Goal: Transaction & Acquisition: Purchase product/service

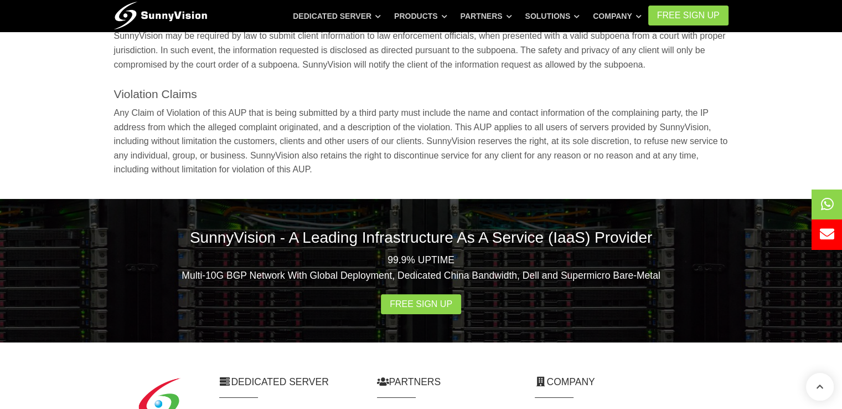
scroll to position [4313, 0]
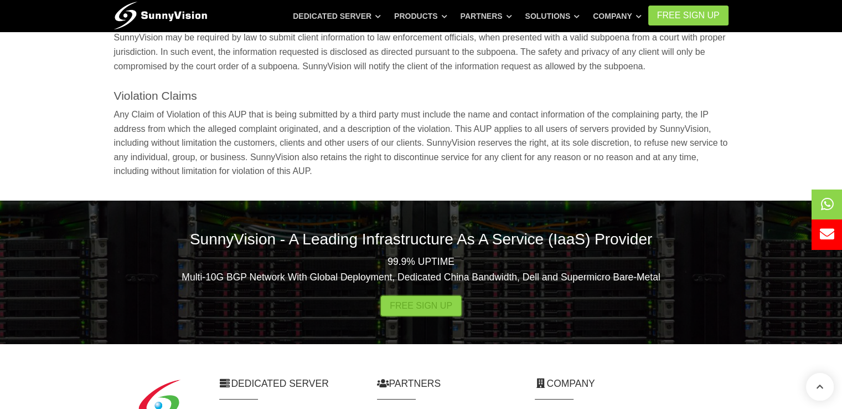
click at [451, 296] on link "Free Sign Up" at bounding box center [421, 306] width 80 height 20
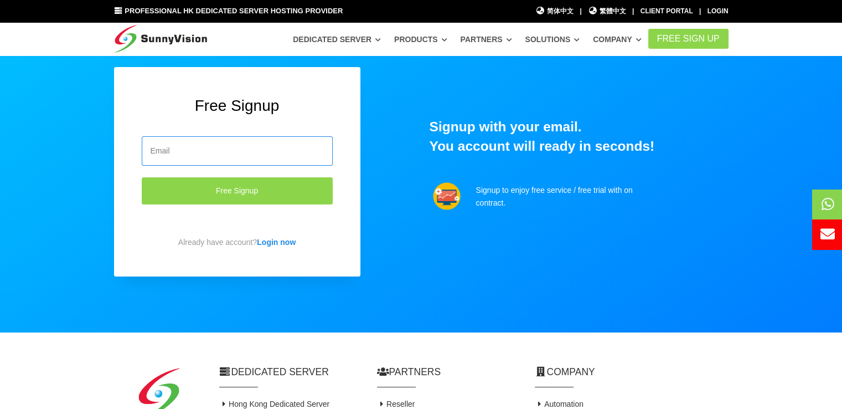
click at [296, 156] on input "email" at bounding box center [237, 150] width 191 height 29
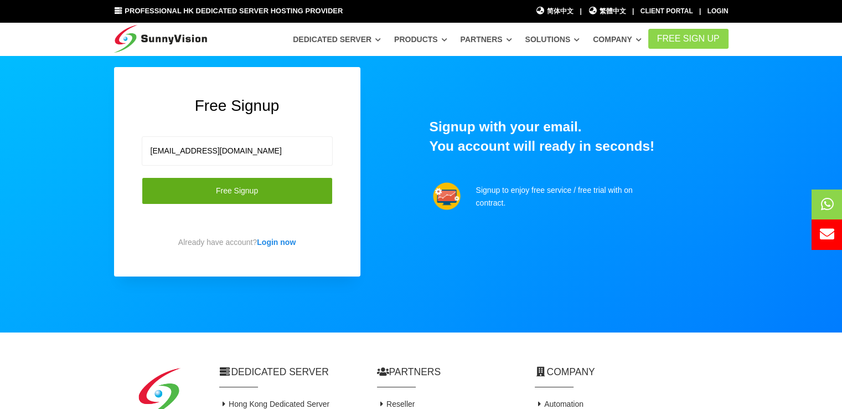
type input "tranquangthinh1993@gmail.com"
click at [262, 189] on button "Free Signup" at bounding box center [237, 190] width 191 height 27
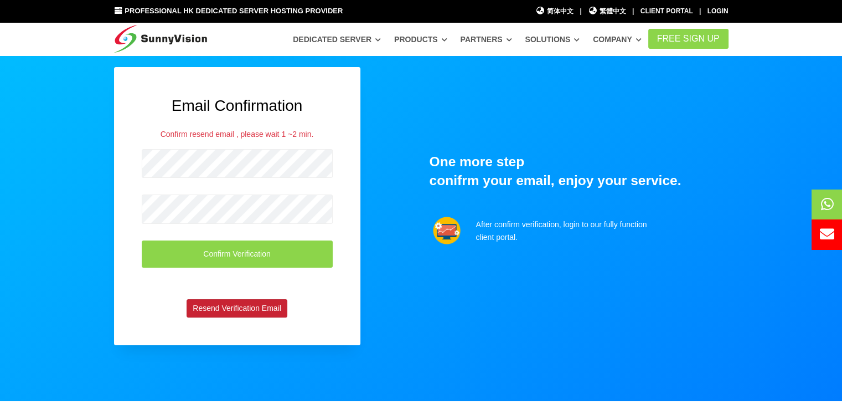
click at [245, 310] on button "Resend Verification Email" at bounding box center [237, 308] width 101 height 19
click at [293, 182] on form "Confirm Verification" at bounding box center [237, 220] width 191 height 158
click at [219, 311] on button "Resend Verification Email" at bounding box center [237, 308] width 101 height 19
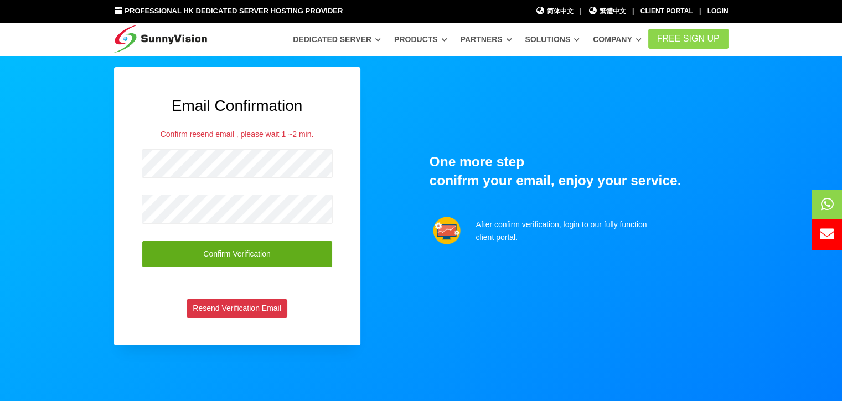
click at [253, 249] on button "Confirm Verification" at bounding box center [237, 253] width 191 height 27
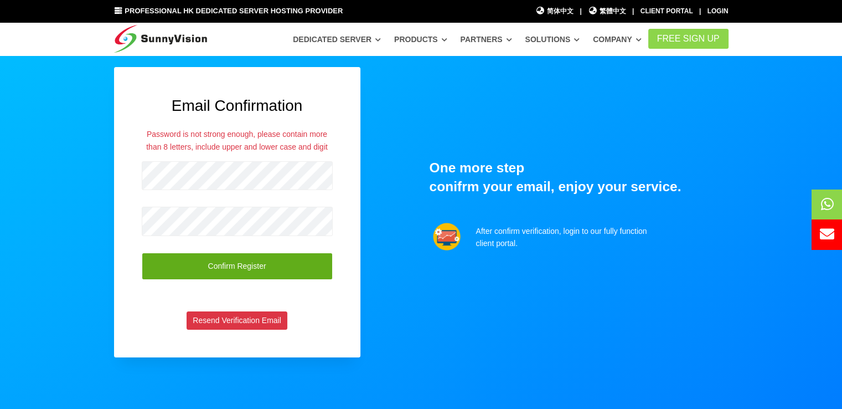
click at [233, 263] on button "Confirm Register" at bounding box center [237, 266] width 191 height 27
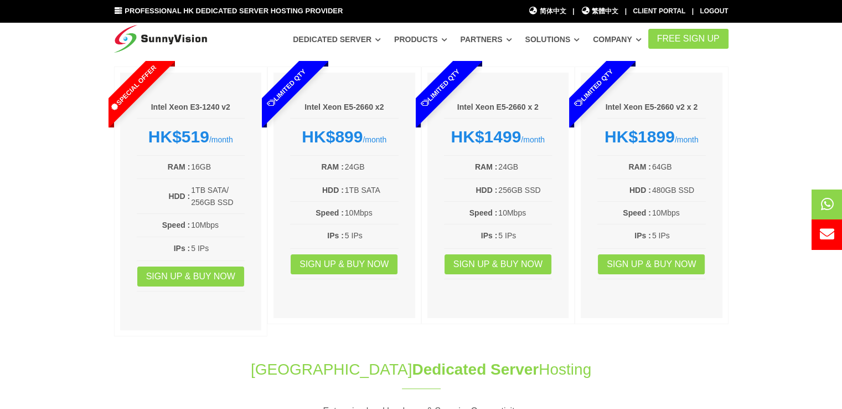
scroll to position [128, 0]
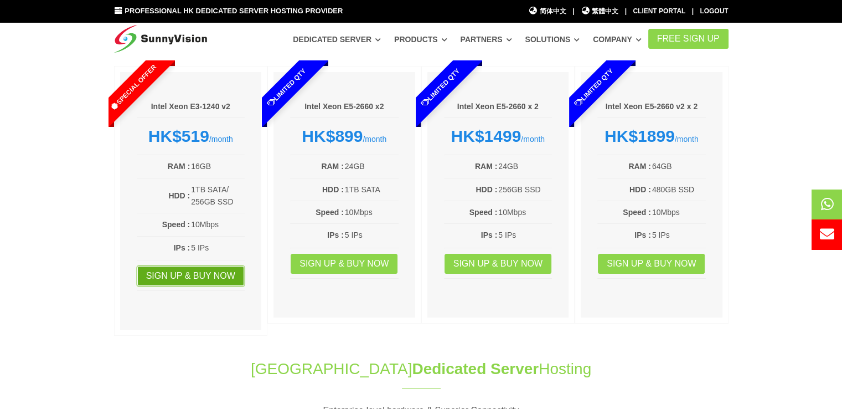
click at [211, 274] on link "Sign up & Buy Now" at bounding box center [190, 276] width 107 height 20
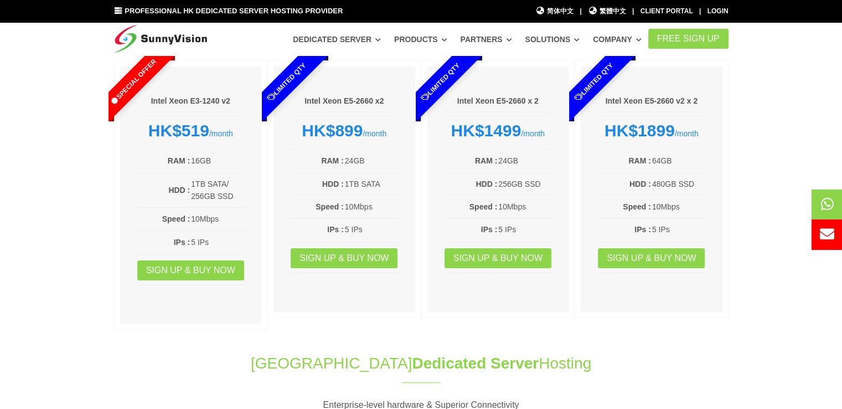
scroll to position [135, 0]
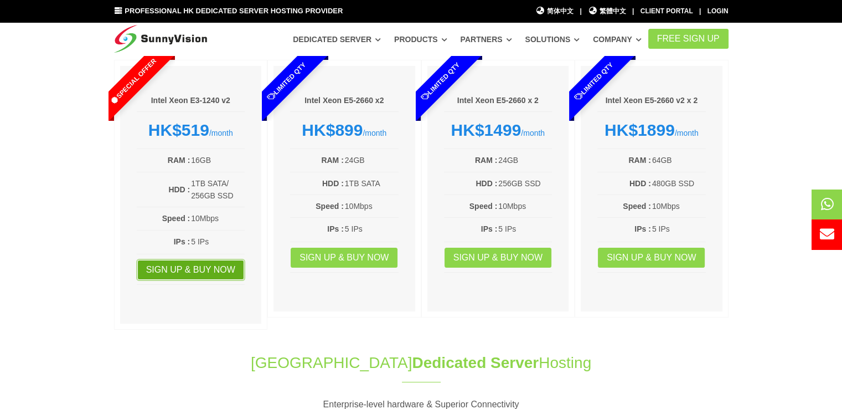
click at [199, 276] on link "Sign up & Buy Now" at bounding box center [190, 270] width 107 height 20
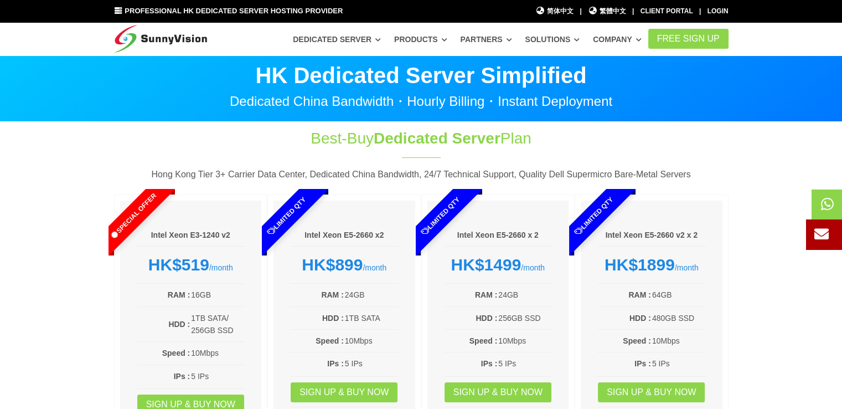
click at [828, 239] on icon at bounding box center [822, 233] width 14 height 14
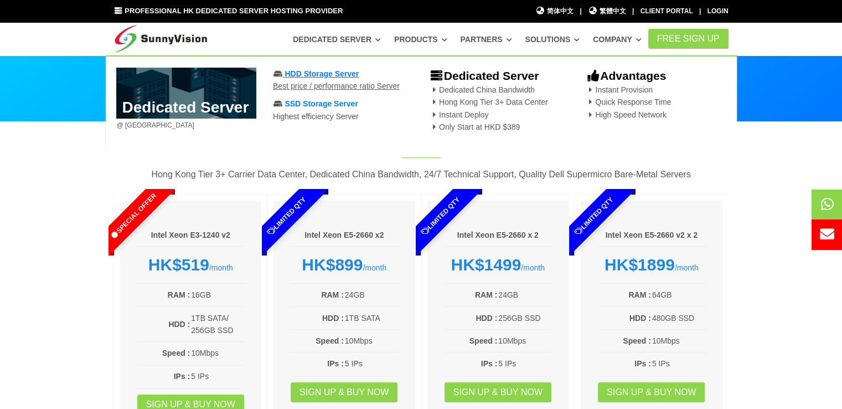
click at [325, 78] on li "HDD Storage Server Best price / performance ratio Server" at bounding box center [343, 83] width 140 height 30
click at [297, 83] on link "HDD Storage Server Best price / performance ratio Server" at bounding box center [336, 79] width 127 height 21
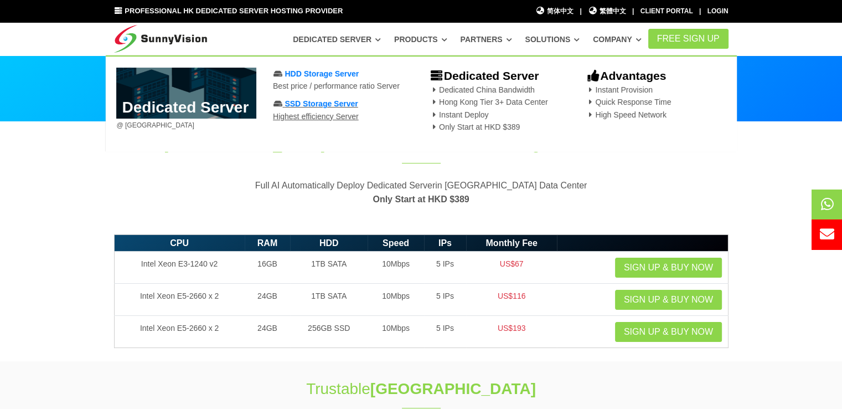
click at [323, 107] on span "SSD Storage Server" at bounding box center [321, 103] width 73 height 9
click at [304, 77] on span "HDD Storage Server" at bounding box center [322, 73] width 74 height 9
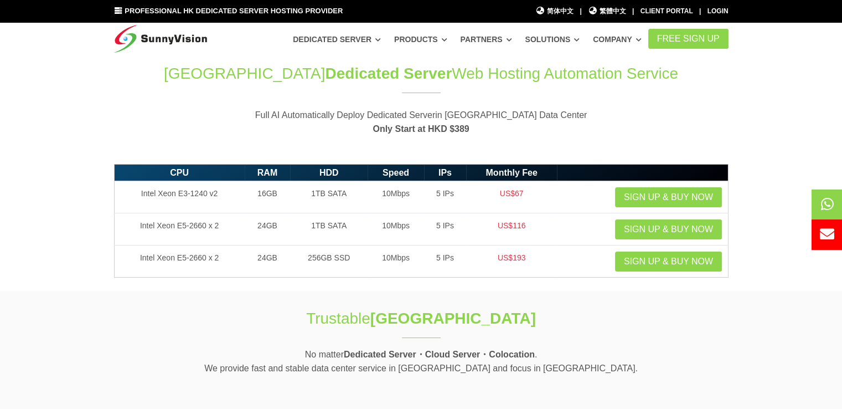
scroll to position [71, 0]
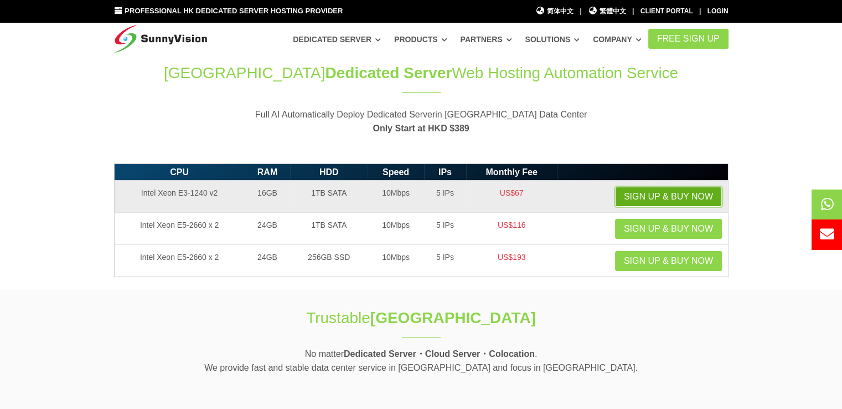
click at [660, 191] on link "Sign up & Buy Now" at bounding box center [668, 197] width 107 height 20
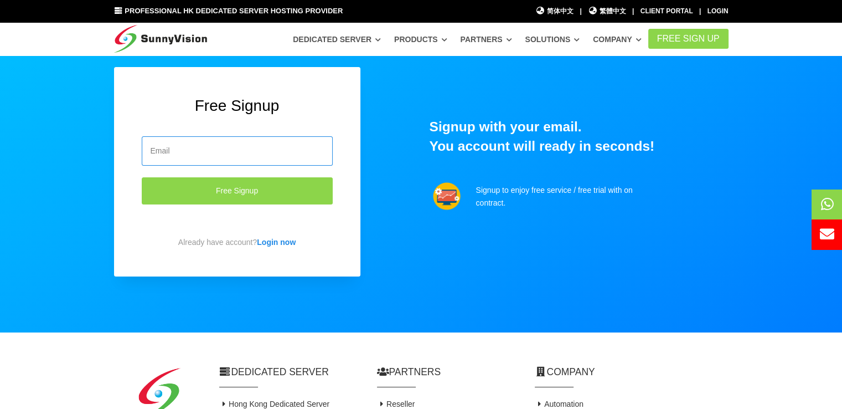
click at [303, 156] on input "email" at bounding box center [237, 150] width 191 height 29
click at [284, 243] on link "Login now" at bounding box center [276, 242] width 39 height 9
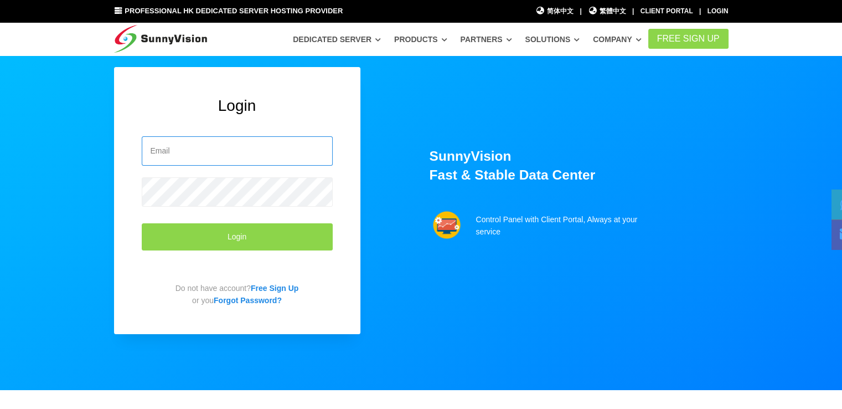
click at [273, 145] on input "email" at bounding box center [237, 150] width 191 height 29
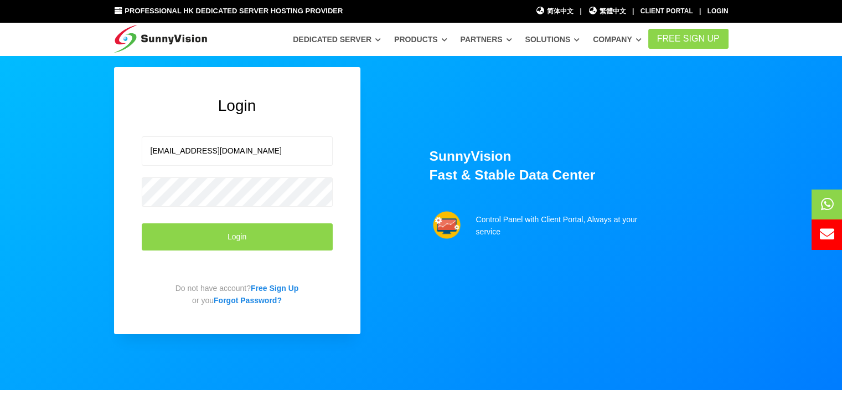
type input "tranquangthinh1993@gmail.com"
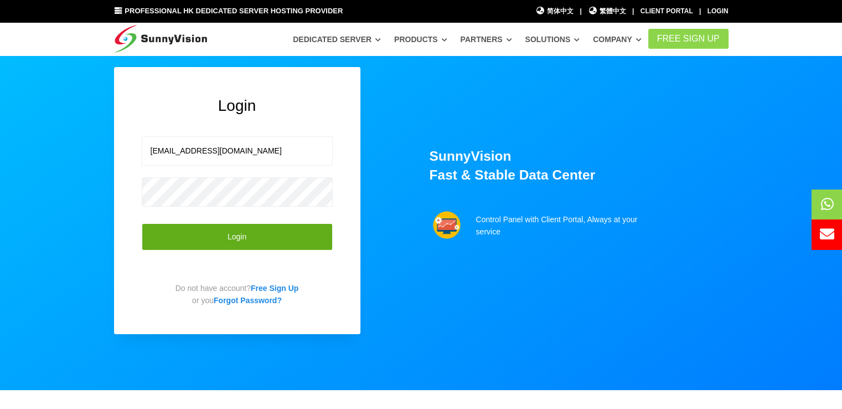
click at [218, 238] on button "Login" at bounding box center [237, 236] width 191 height 27
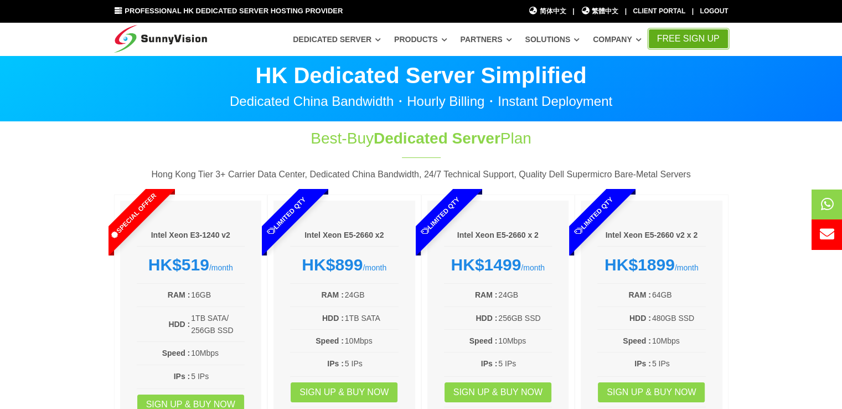
click at [679, 37] on link "FREE Sign Up" at bounding box center [688, 39] width 80 height 20
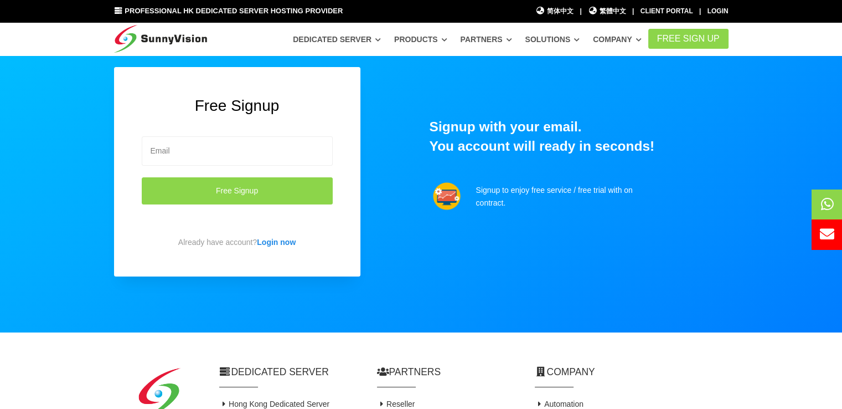
click at [505, 277] on div "Free Signup Free Signup Already have account? Login now Signup with your email.…" at bounding box center [421, 194] width 631 height 254
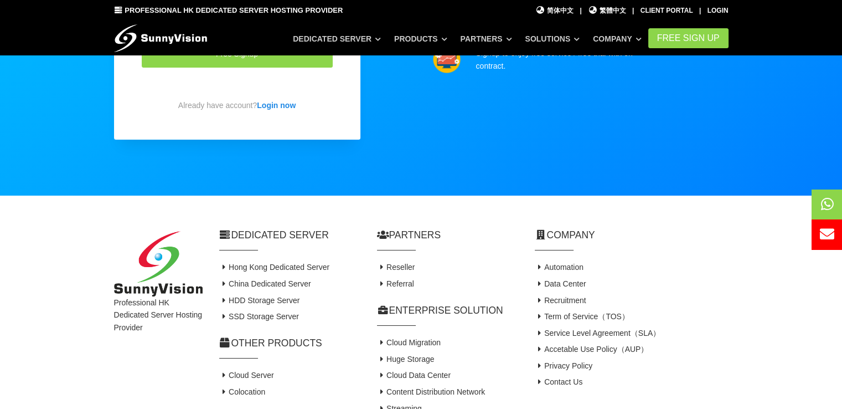
scroll to position [228, 0]
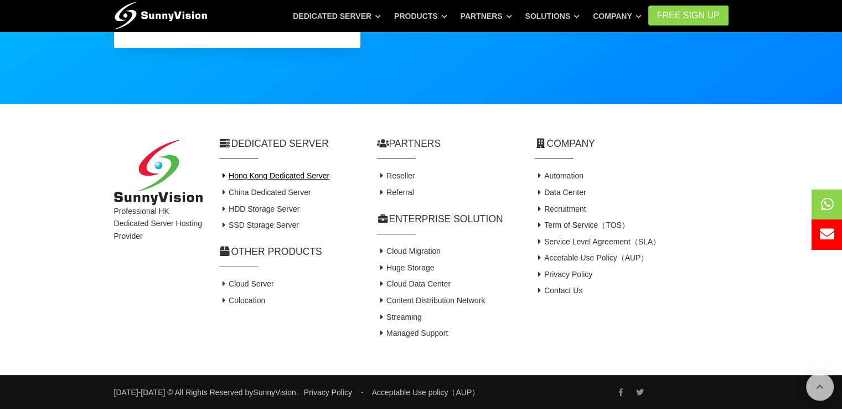
click at [308, 179] on link "Hong Kong Dedicated Server" at bounding box center [274, 175] width 111 height 9
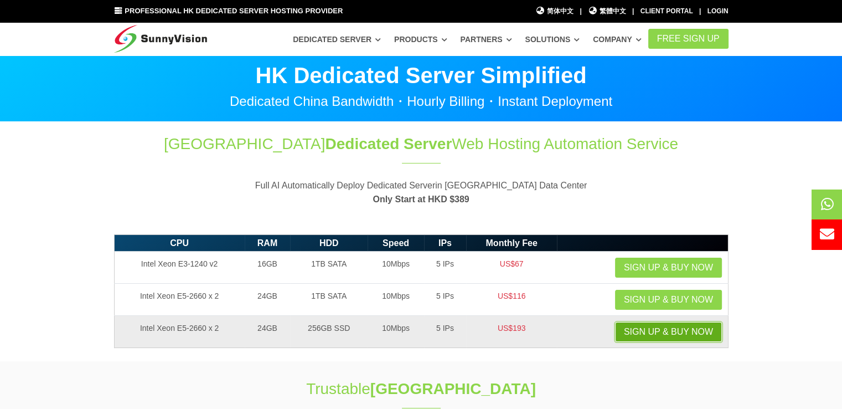
click at [660, 336] on link "Sign up & Buy Now" at bounding box center [668, 332] width 107 height 20
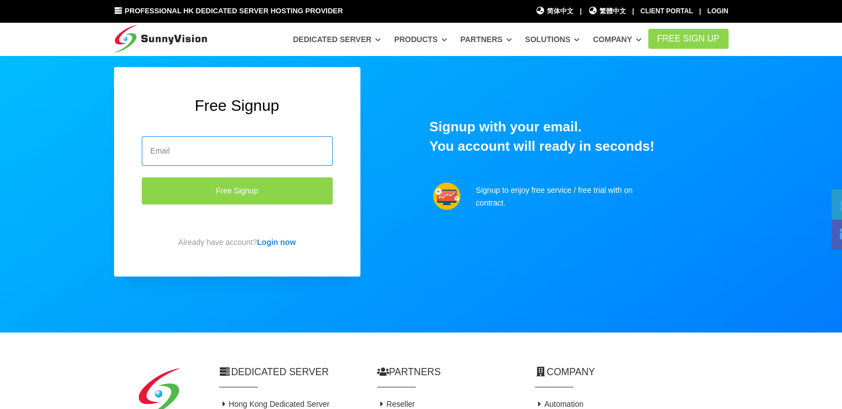
click at [267, 159] on input "email" at bounding box center [237, 150] width 191 height 29
type input "tranquangthinh1993@gmail.com"
click at [142, 177] on button "Free Signup" at bounding box center [237, 190] width 191 height 27
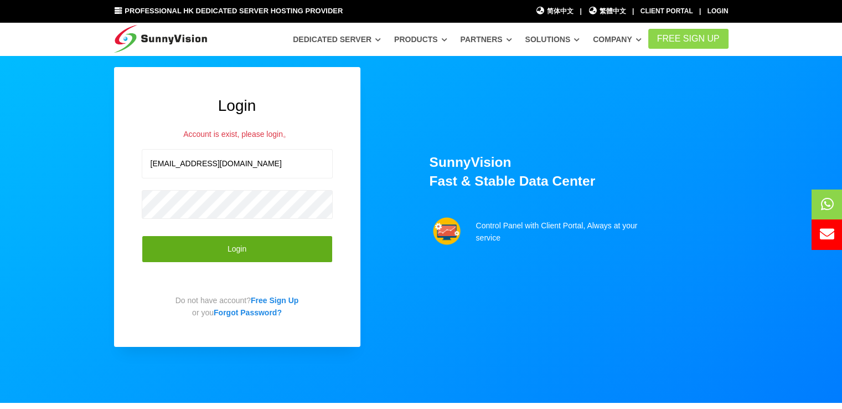
click at [234, 244] on button "Login" at bounding box center [237, 248] width 191 height 27
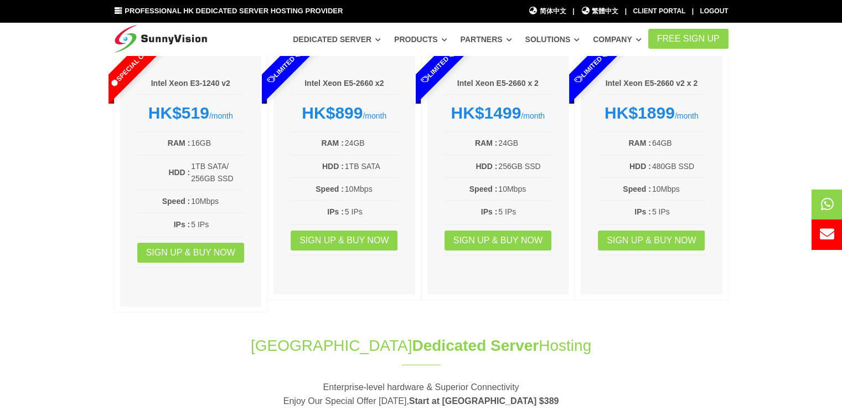
scroll to position [152, 0]
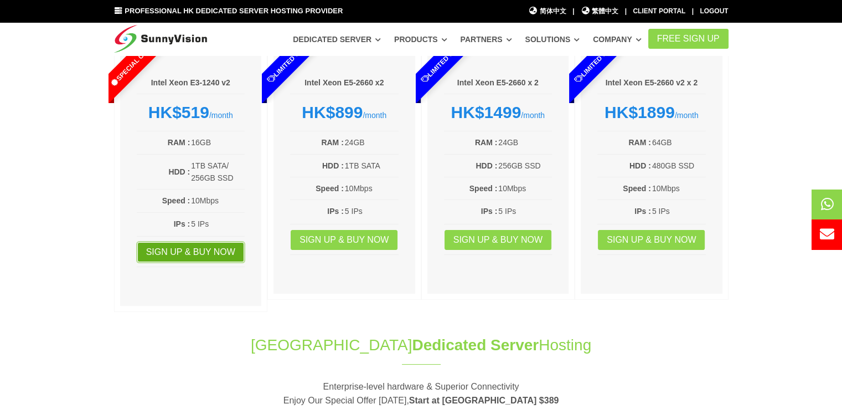
click at [220, 256] on link "Sign up & Buy Now" at bounding box center [190, 252] width 107 height 20
